Goal: Information Seeking & Learning: Learn about a topic

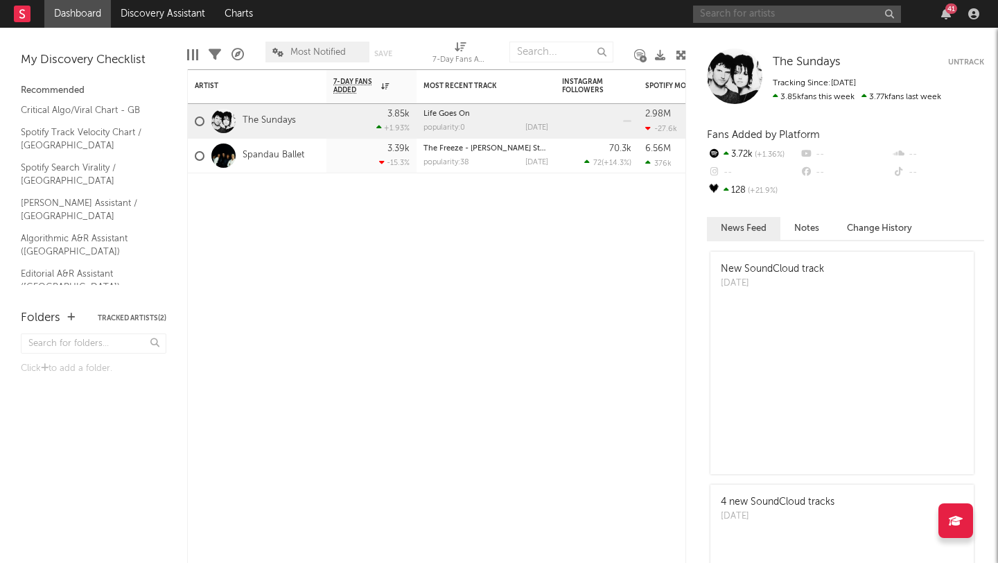
click at [832, 11] on input "text" at bounding box center [797, 14] width 208 height 17
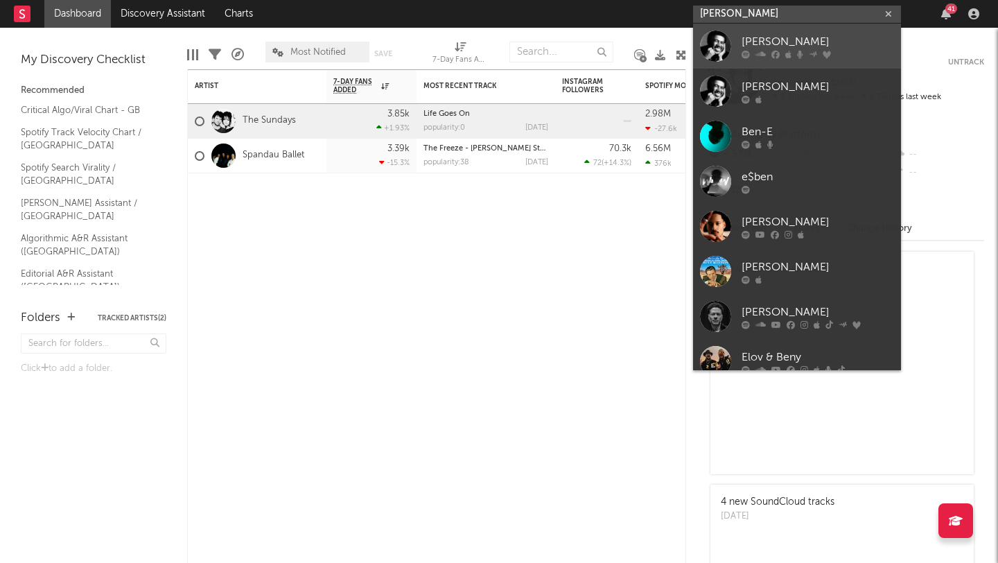
type input "[PERSON_NAME]"
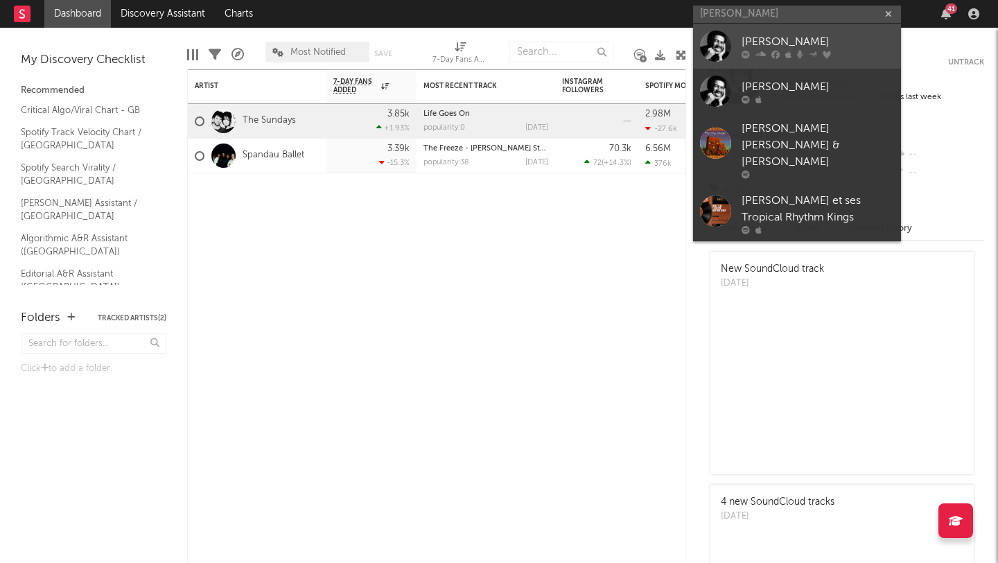
click at [783, 51] on div at bounding box center [818, 54] width 153 height 8
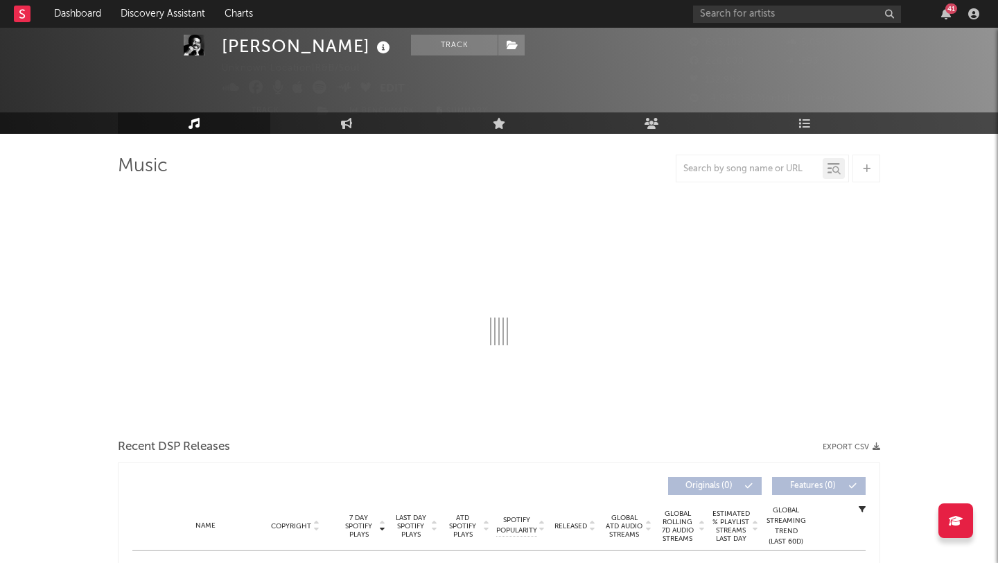
scroll to position [40, 0]
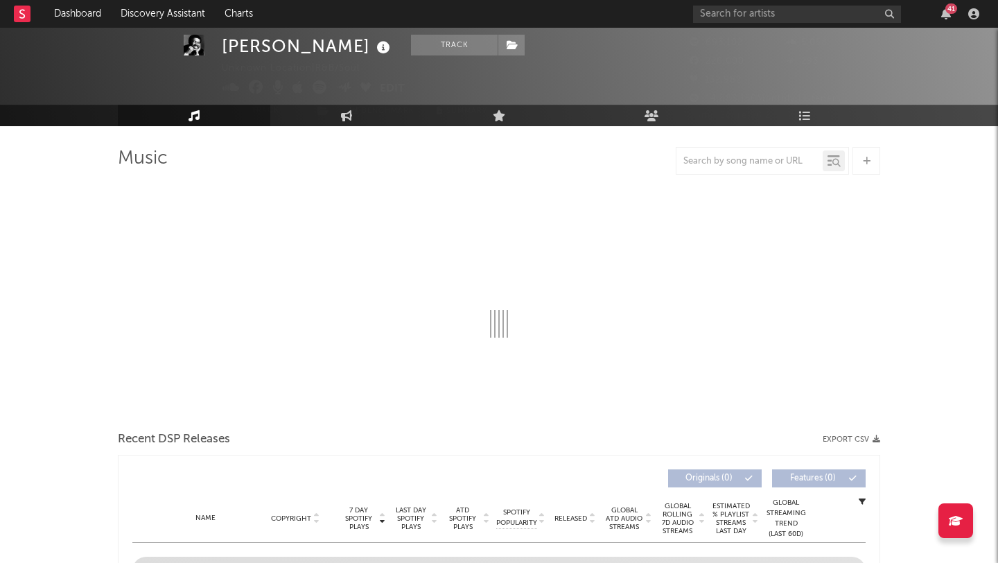
select select "6m"
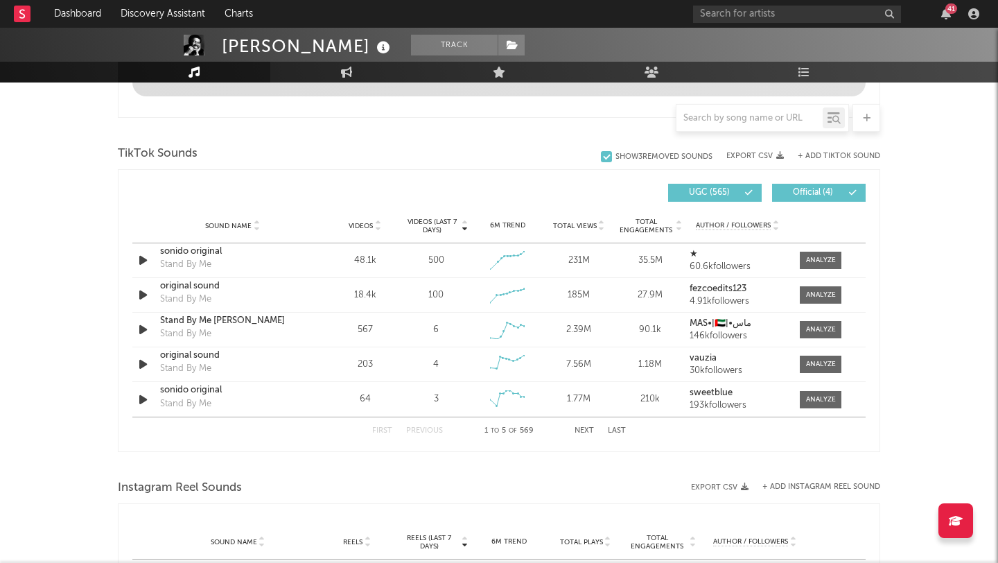
scroll to position [859, 0]
click at [817, 260] on div at bounding box center [821, 261] width 30 height 10
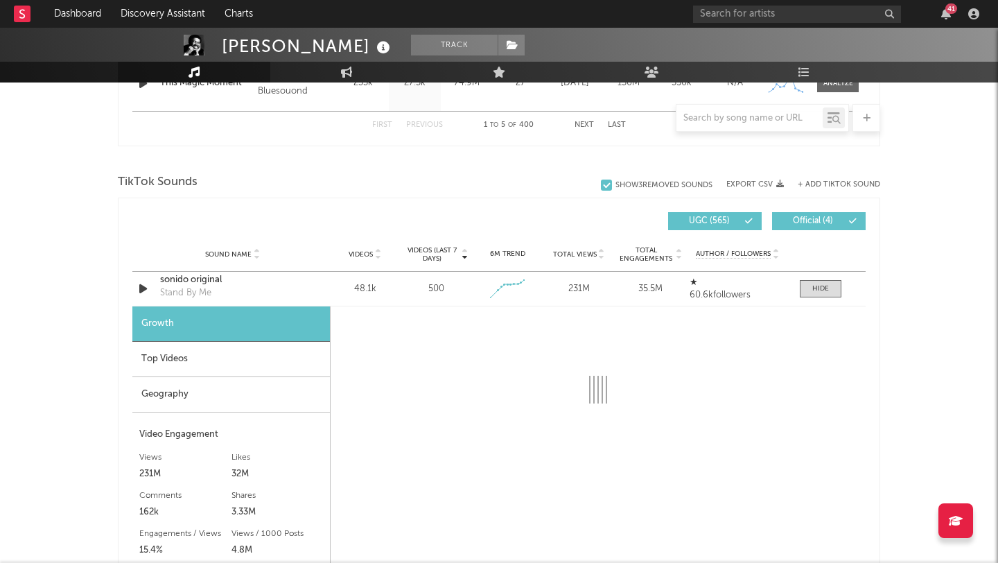
click at [202, 361] on div "Top Videos" at bounding box center [231, 359] width 198 height 35
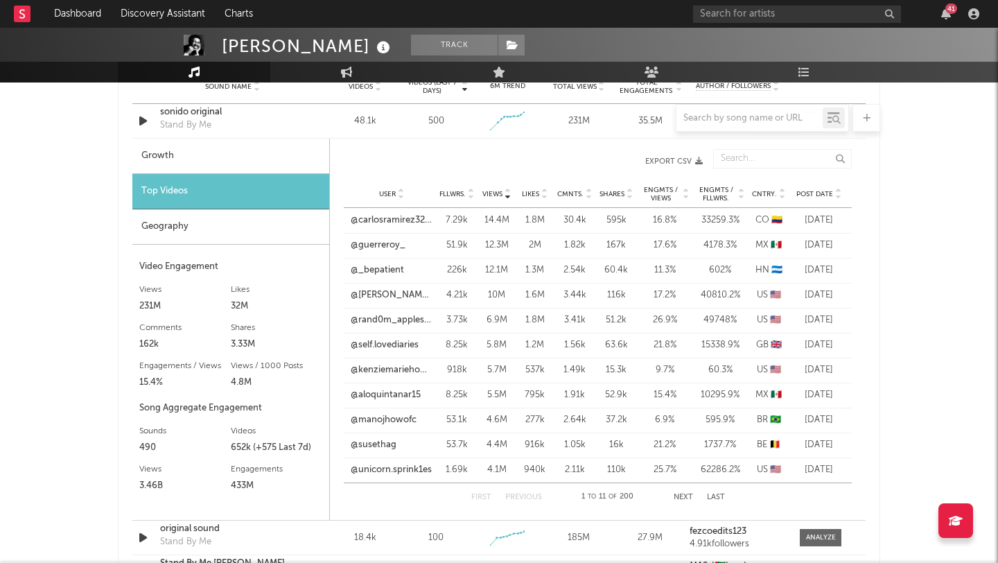
scroll to position [1021, 0]
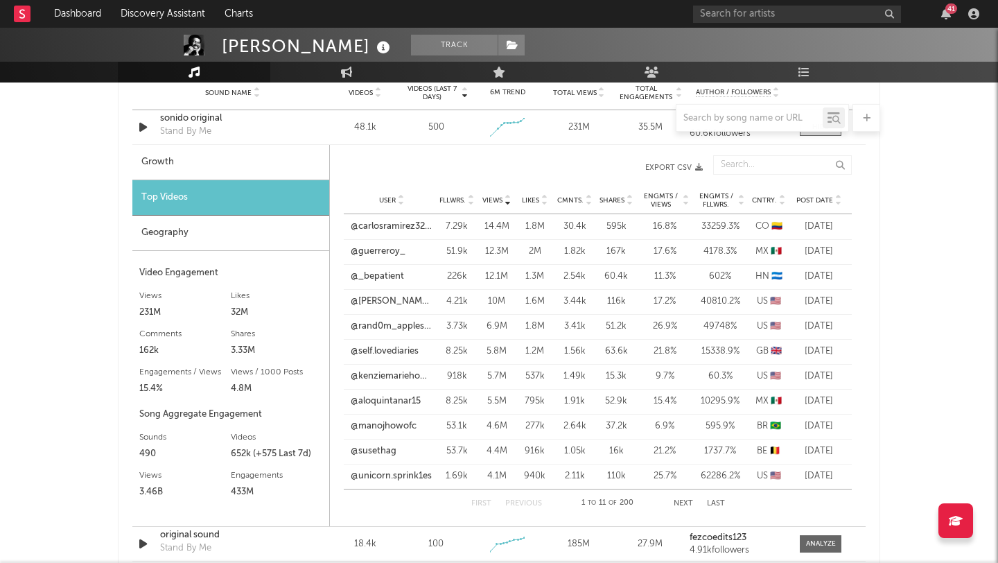
click at [818, 198] on span "Post Date" at bounding box center [815, 200] width 37 height 8
click at [390, 247] on link "@familiagutierez" at bounding box center [385, 252] width 69 height 14
click at [399, 304] on link "@yeslydimate" at bounding box center [380, 302] width 58 height 14
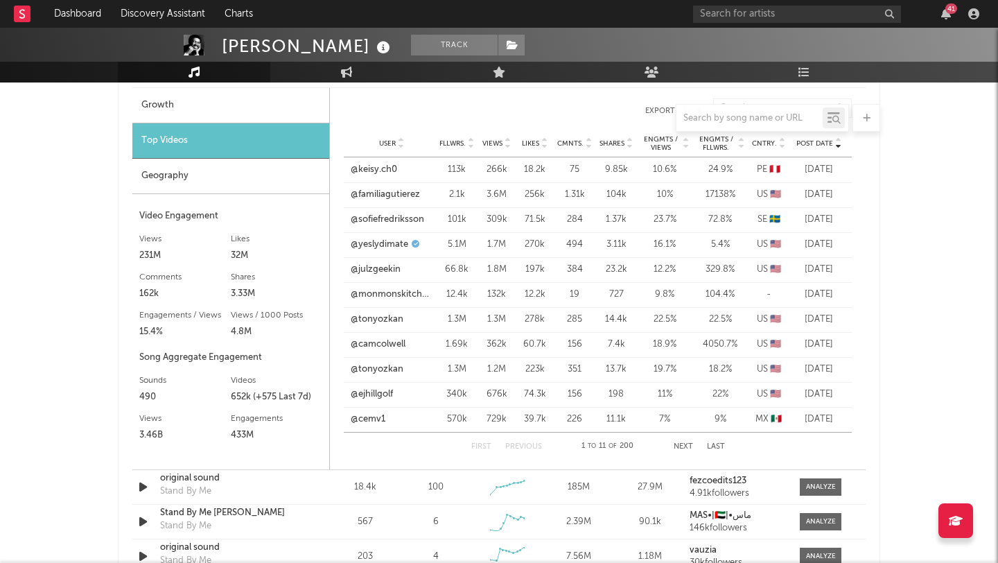
scroll to position [1081, 0]
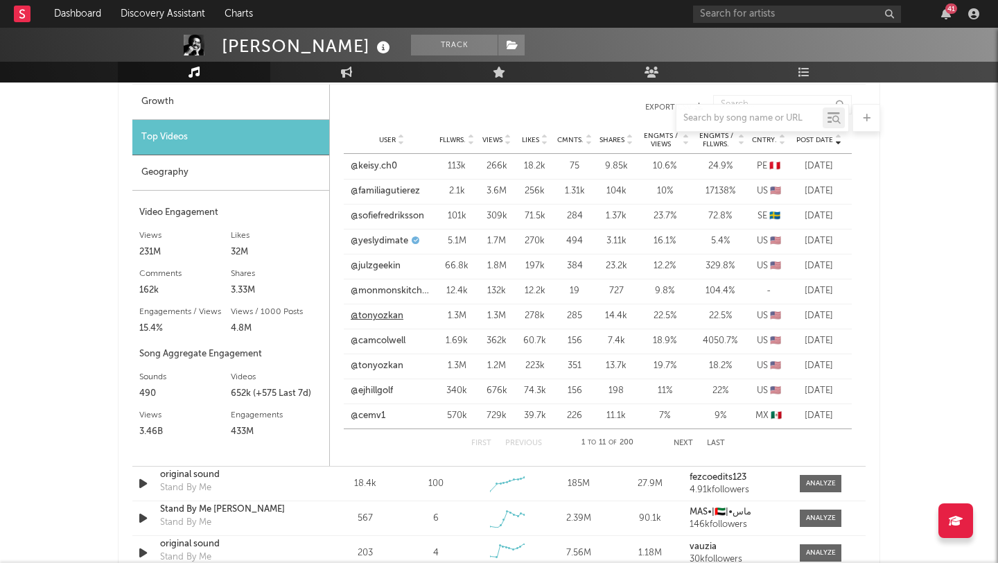
click at [381, 320] on link "@tonyozkan" at bounding box center [377, 316] width 53 height 14
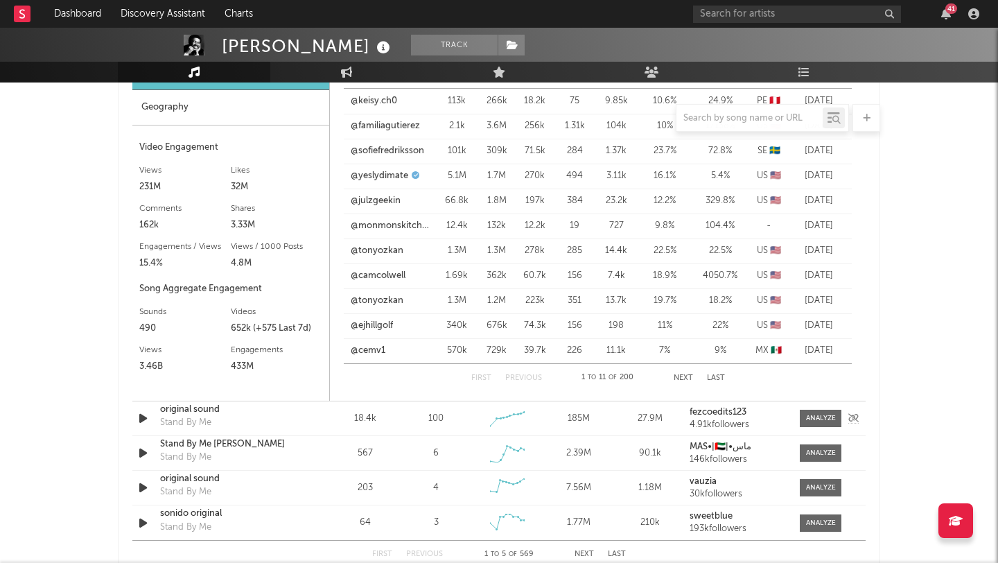
scroll to position [1155, 0]
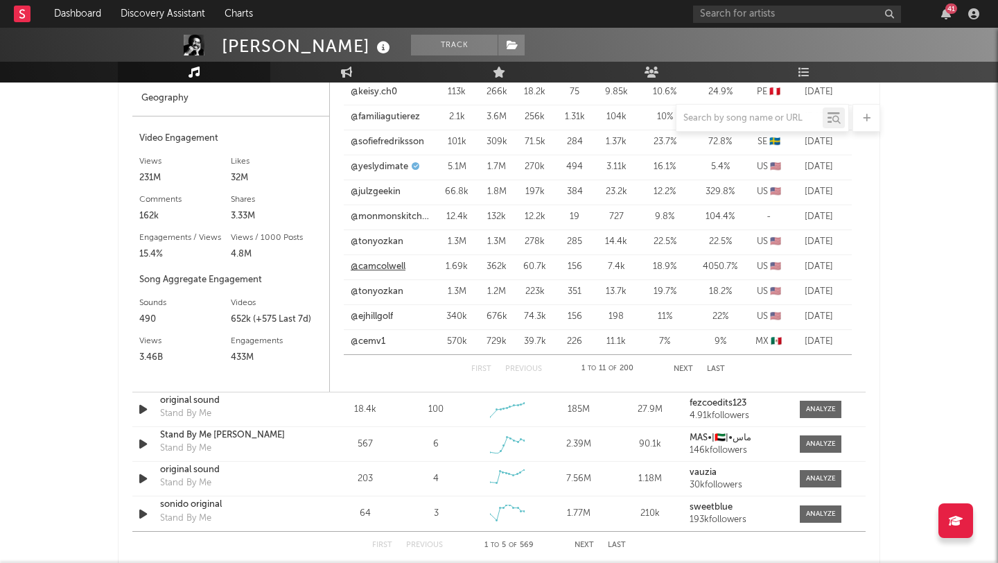
click at [363, 265] on link "@camcolwell" at bounding box center [378, 267] width 55 height 14
